Goal: Task Accomplishment & Management: Complete application form

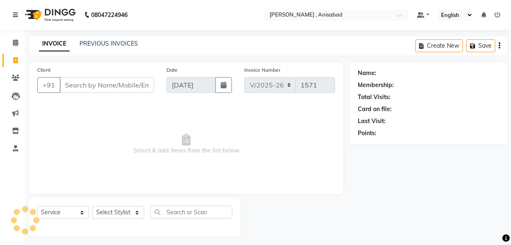
select select "6967"
select select "service"
select select "55248"
click at [92, 206] on select "Select Stylist ANIMA SINGH md [PERSON_NAME] [PERSON_NAME] [PERSON_NAME]" at bounding box center [118, 212] width 52 height 13
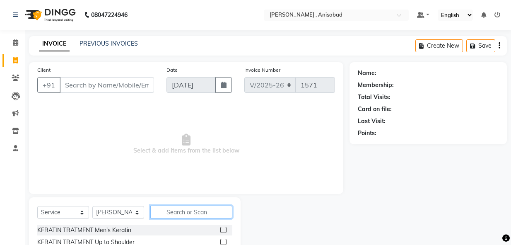
click at [184, 211] on input "text" at bounding box center [191, 211] width 82 height 13
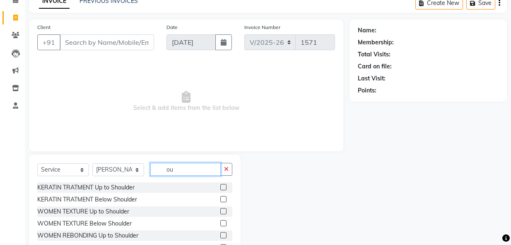
scroll to position [87, 0]
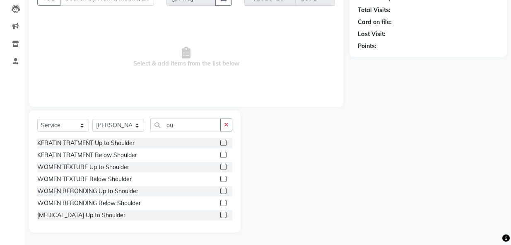
click at [196, 143] on div "KERATIN TRATMENT Up to Shoulder" at bounding box center [134, 143] width 195 height 10
click at [196, 65] on div "Client +91 Date [DATE] Invoice Number V/2025 V/[PHONE_NUMBER] Select & add item…" at bounding box center [186, 103] width 327 height 257
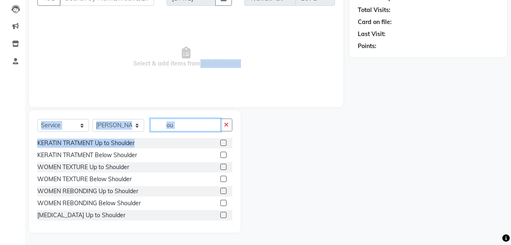
click at [190, 119] on input "ou" at bounding box center [185, 124] width 70 height 13
click at [171, 128] on input "ou" at bounding box center [185, 124] width 70 height 13
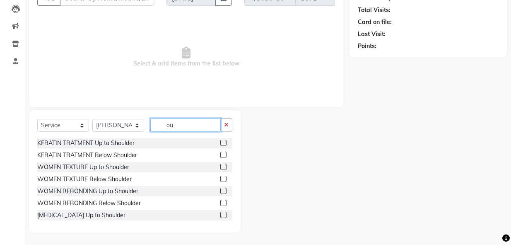
click at [195, 125] on input "ou" at bounding box center [185, 124] width 70 height 13
type input "o"
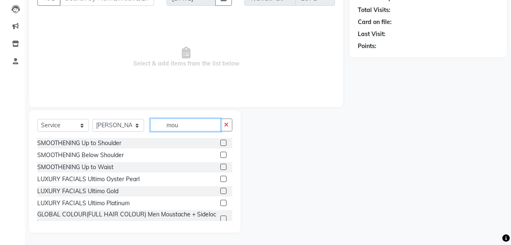
scroll to position [35, 0]
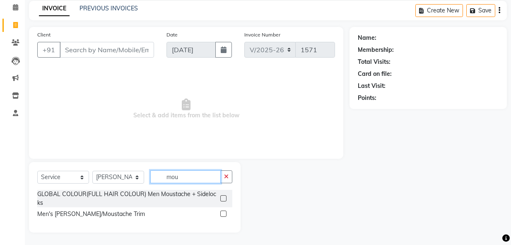
type input "mou"
click at [224, 197] on label at bounding box center [223, 198] width 6 height 6
click at [224, 197] on input "checkbox" at bounding box center [222, 198] width 5 height 5
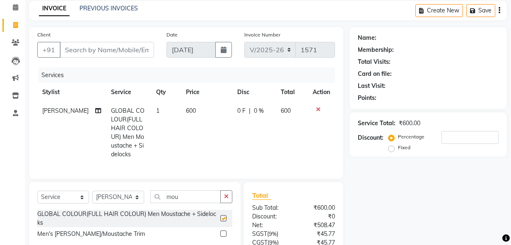
checkbox input "false"
click at [204, 178] on div "Client +91 Date [DATE] Invoice Number V/2025 V/[PHONE_NUMBER] Services Stylist …" at bounding box center [186, 103] width 314 height 152
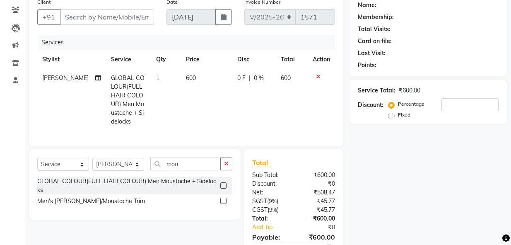
scroll to position [69, 0]
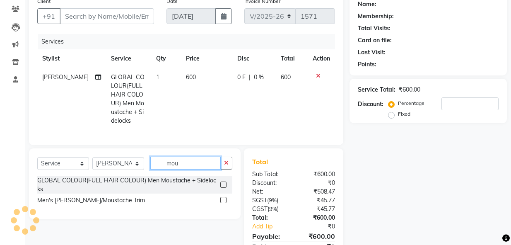
click at [188, 169] on input "mou" at bounding box center [185, 163] width 70 height 13
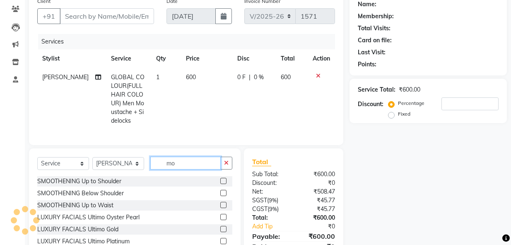
type input "m"
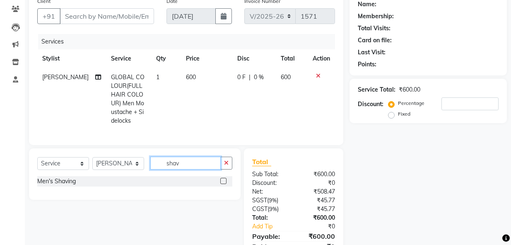
type input "shav"
click at [222, 184] on label at bounding box center [223, 181] width 6 height 6
click at [222, 184] on input "checkbox" at bounding box center [222, 180] width 5 height 5
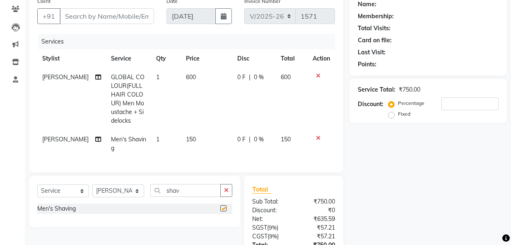
checkbox input "false"
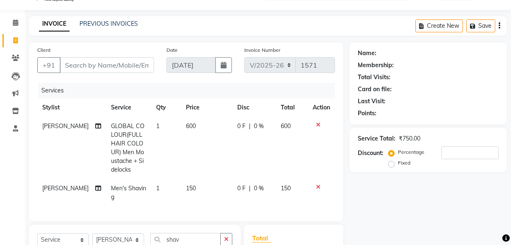
scroll to position [0, 0]
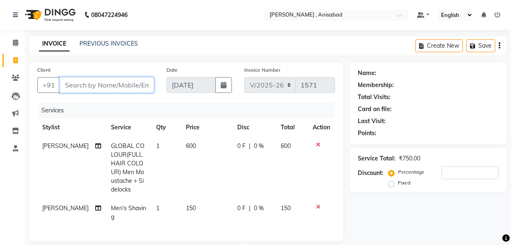
click at [124, 85] on input "Client" at bounding box center [107, 85] width 94 height 16
type input "9"
type input "0"
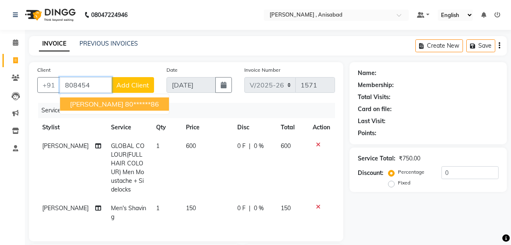
click at [125, 101] on ngb-highlight "80******86" at bounding box center [142, 104] width 34 height 8
type input "80******86"
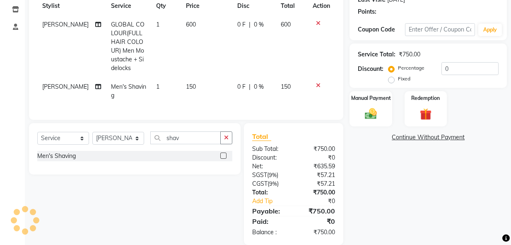
scroll to position [141, 0]
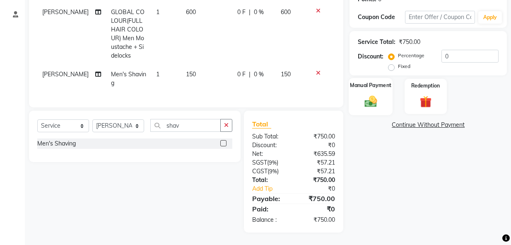
click at [372, 96] on img at bounding box center [371, 101] width 20 height 14
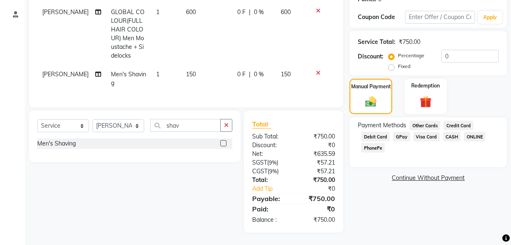
click at [400, 132] on span "GPay" at bounding box center [401, 137] width 17 height 10
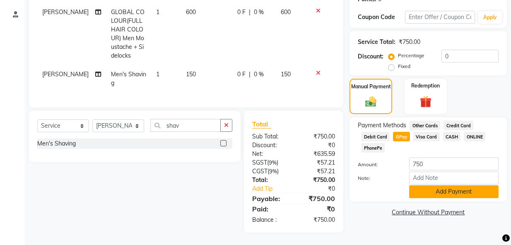
click at [419, 189] on button "Add Payment" at bounding box center [453, 191] width 89 height 13
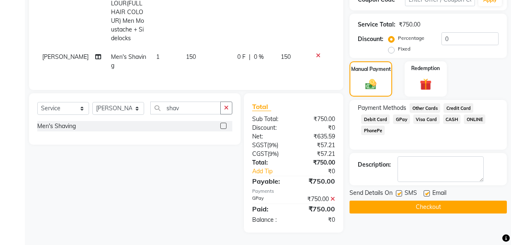
scroll to position [158, 0]
click at [419, 200] on button "Checkout" at bounding box center [428, 206] width 157 height 13
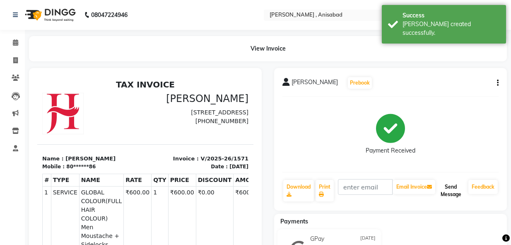
click at [446, 194] on button "Send Message" at bounding box center [451, 191] width 28 height 22
